Goal: Task Accomplishment & Management: Use online tool/utility

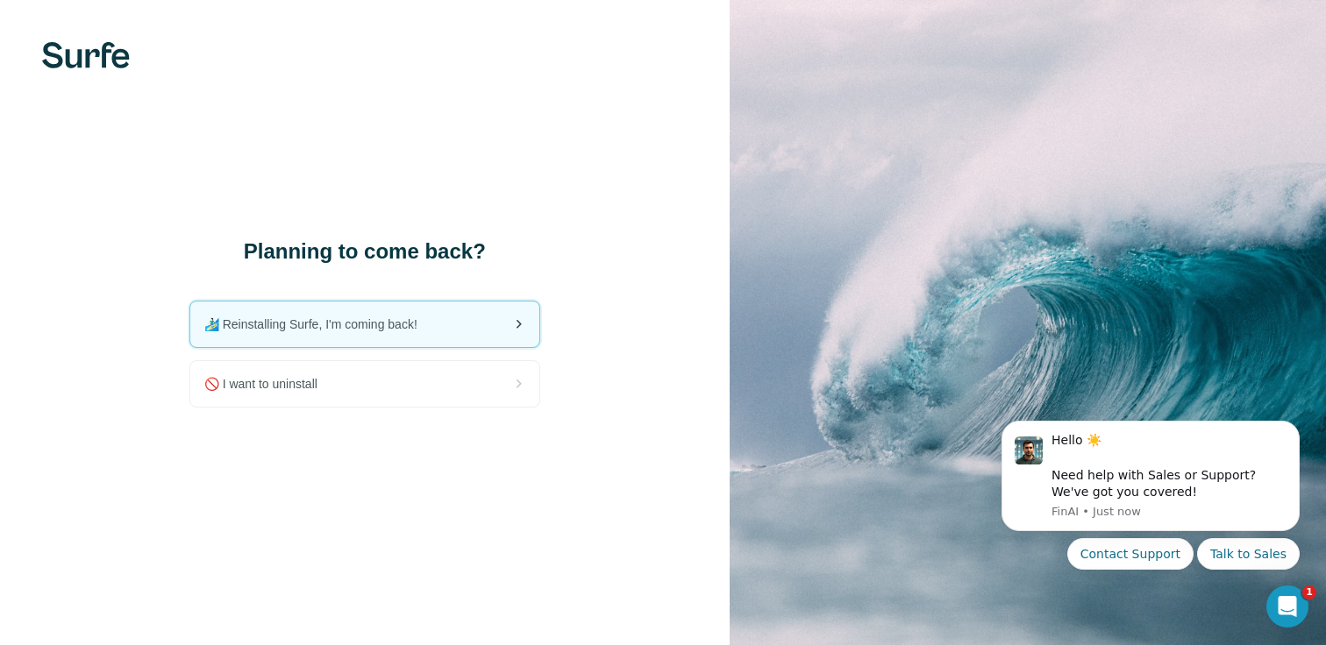
click at [402, 331] on span "🏄🏻‍♂️ Reinstalling Surfe, I'm coming back!" at bounding box center [317, 325] width 227 height 18
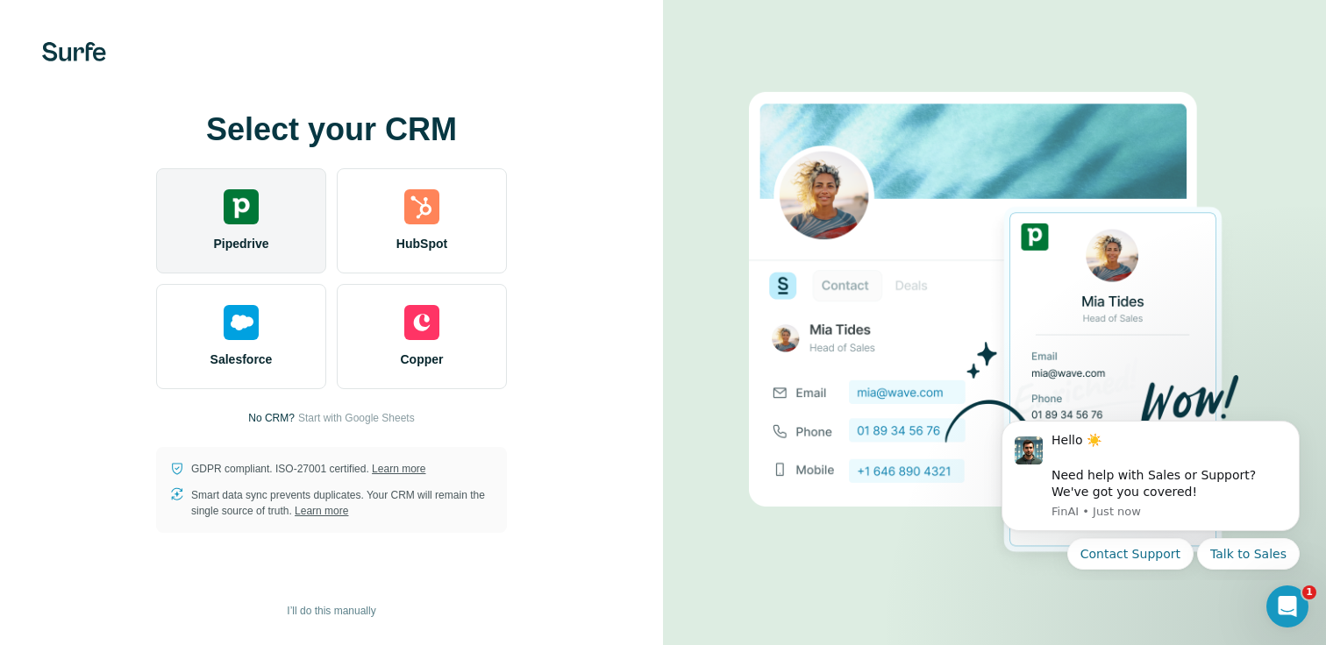
click at [233, 242] on span "Pipedrive" at bounding box center [240, 244] width 55 height 18
